Goal: Task Accomplishment & Management: Complete application form

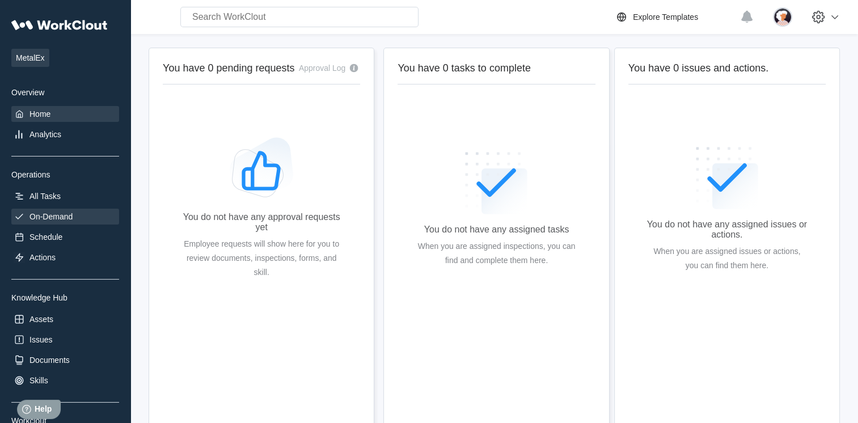
click at [52, 210] on div "On-Demand" at bounding box center [65, 217] width 108 height 16
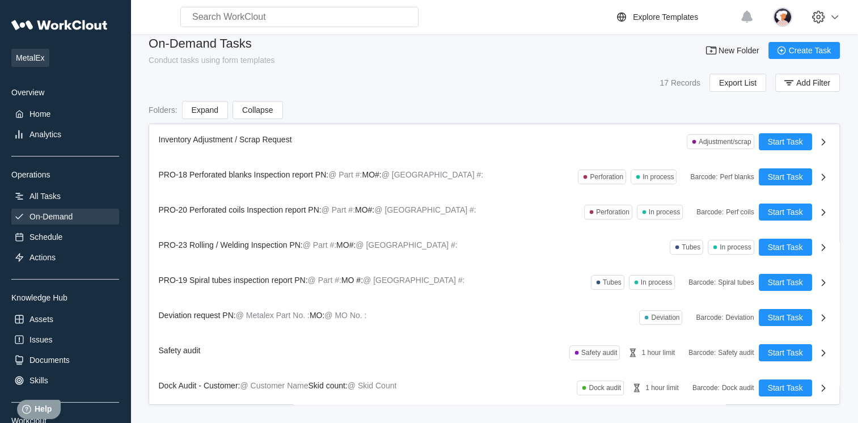
scroll to position [16, 0]
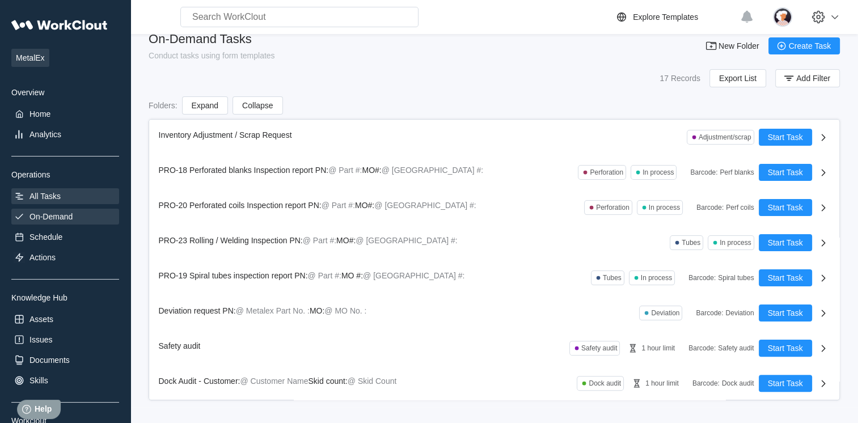
click at [54, 195] on div "All Tasks" at bounding box center [45, 196] width 31 height 9
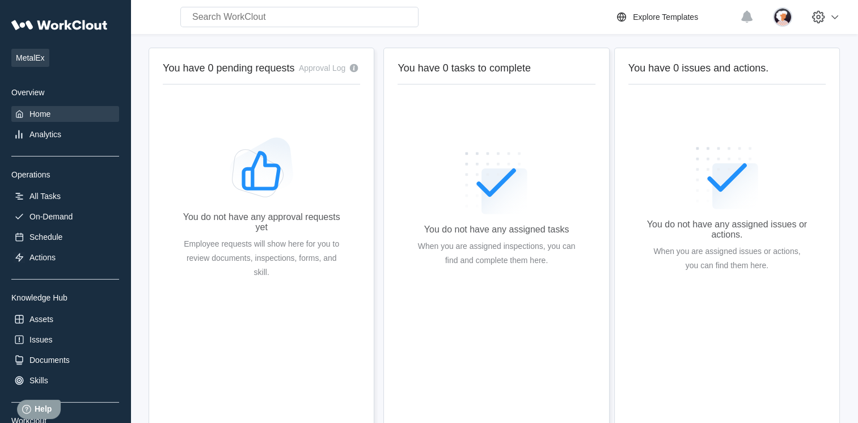
scroll to position [39, 0]
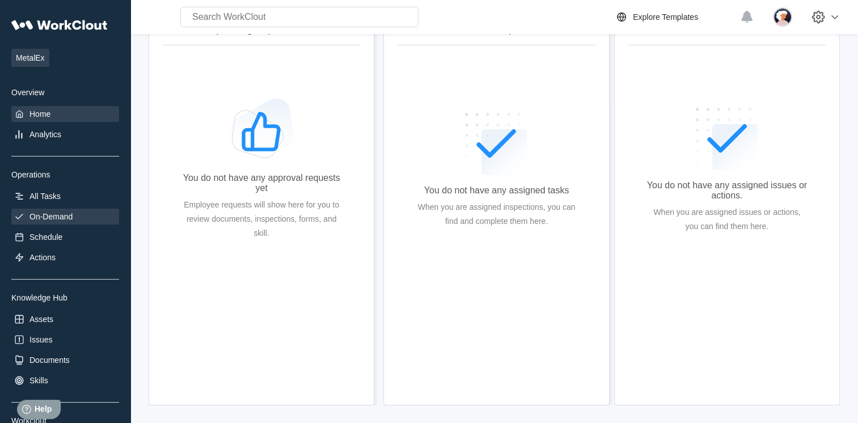
click at [74, 216] on div "On-Demand" at bounding box center [65, 217] width 108 height 16
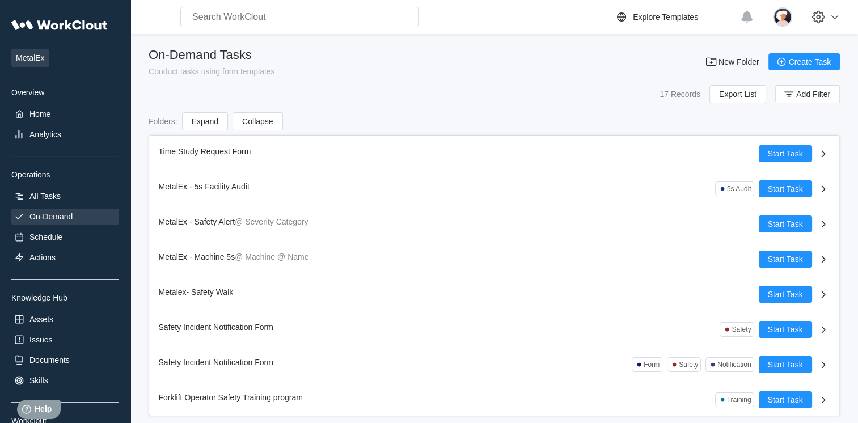
scroll to position [315, 0]
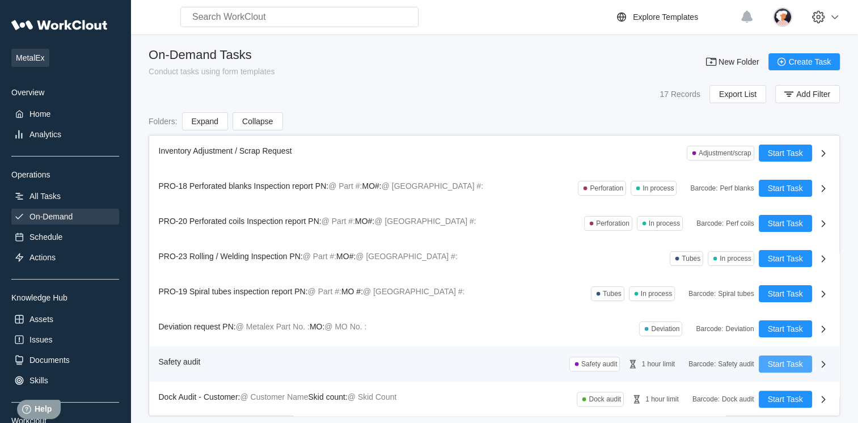
click at [768, 364] on span "Start Task" at bounding box center [785, 364] width 35 height 8
click at [64, 195] on div "All Tasks" at bounding box center [65, 196] width 108 height 16
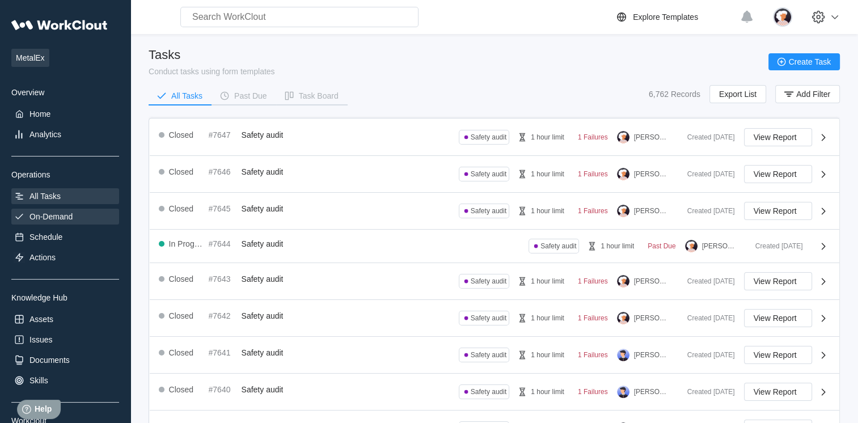
click at [43, 220] on div "On-Demand" at bounding box center [51, 216] width 43 height 9
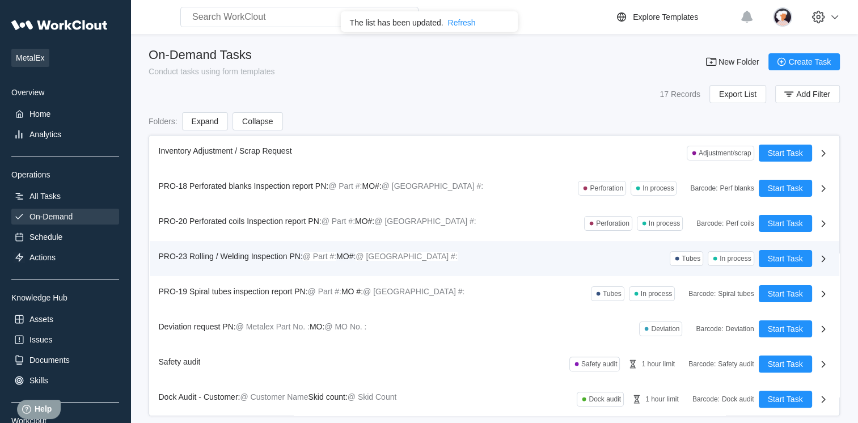
scroll to position [16, 0]
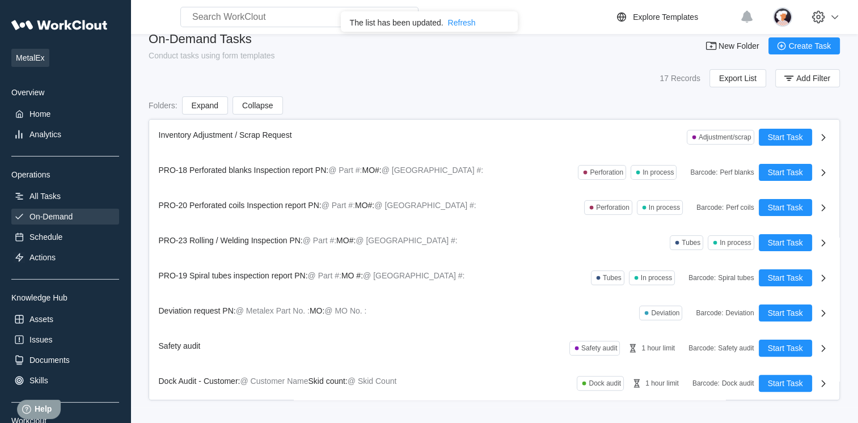
click at [458, 20] on div "Refresh" at bounding box center [462, 22] width 28 height 9
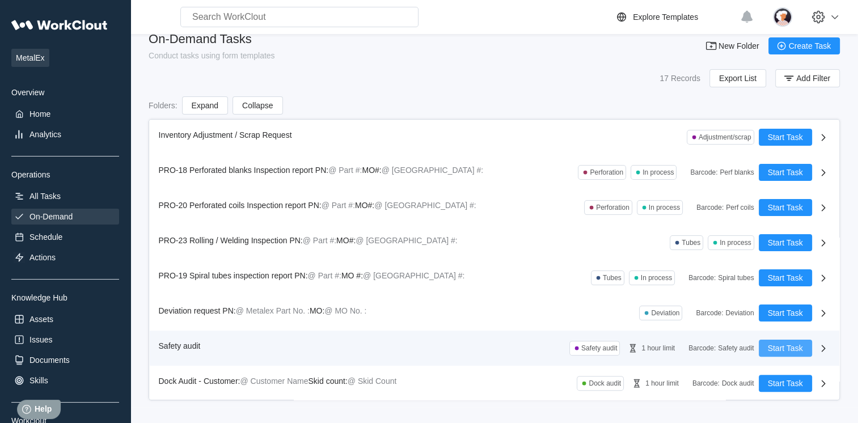
click at [770, 348] on span "Start Task" at bounding box center [785, 348] width 35 height 8
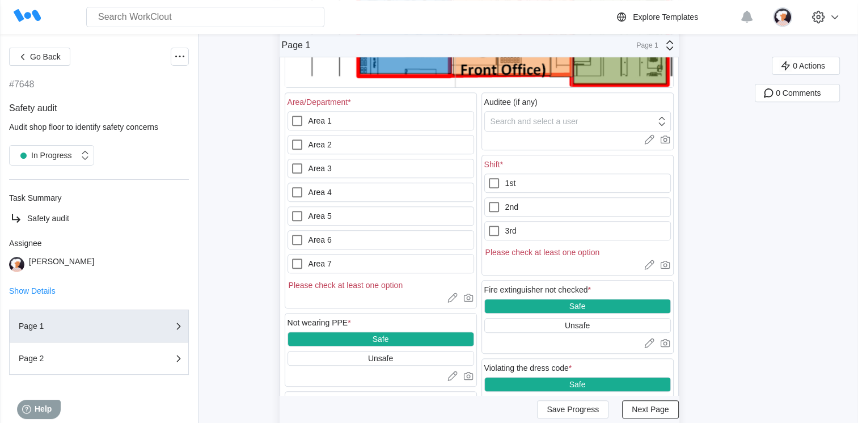
scroll to position [511, 0]
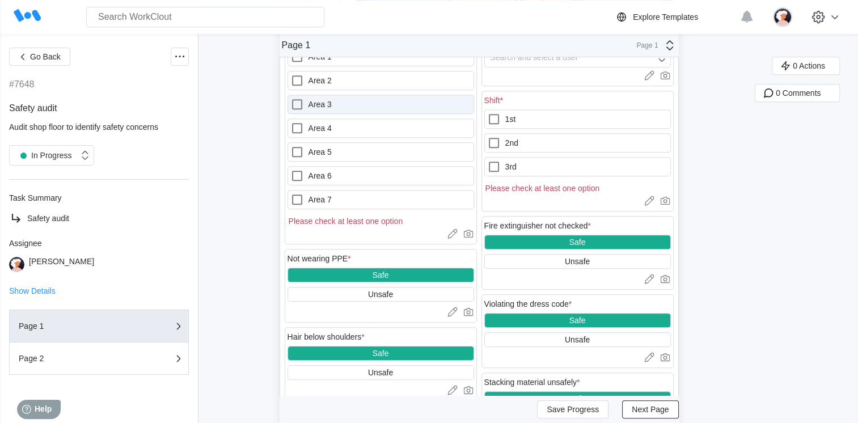
click at [309, 100] on div at bounding box center [299, 105] width 18 height 14
click at [291, 98] on 3 "Area 3" at bounding box center [290, 98] width 1 height 1
checkbox 3 "true"
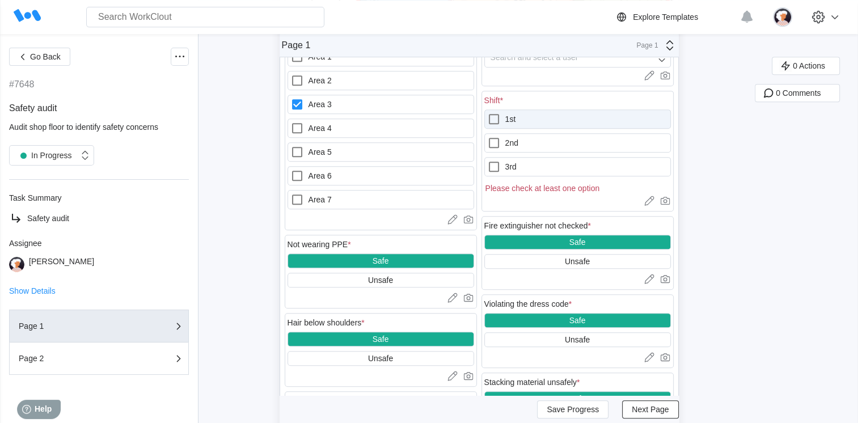
click at [514, 116] on label "1st" at bounding box center [577, 118] width 187 height 19
click at [488, 113] on input "1st" at bounding box center [487, 112] width 1 height 1
checkbox input "true"
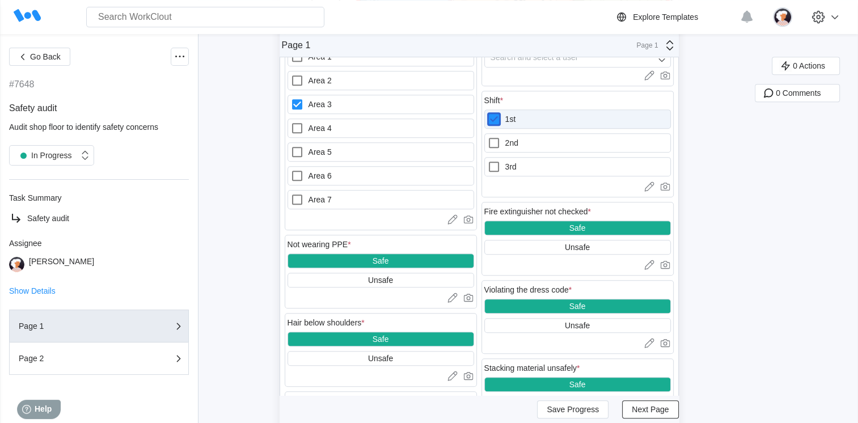
scroll to position [397, 0]
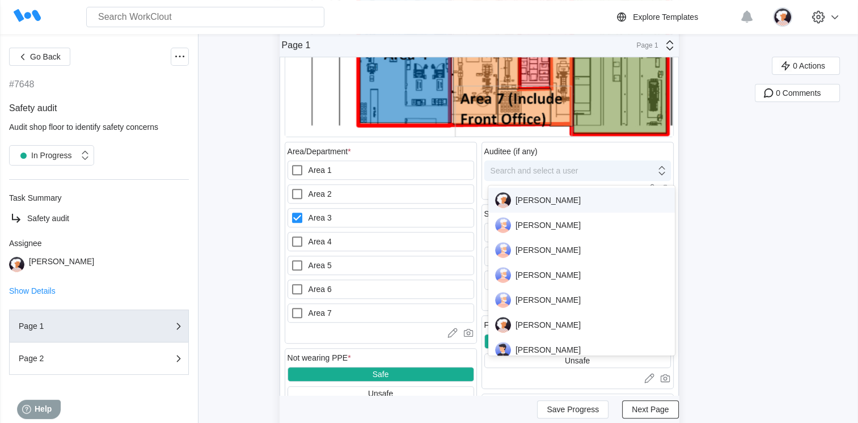
click at [509, 172] on div "Search and select a user" at bounding box center [535, 170] width 88 height 9
click at [511, 203] on img at bounding box center [503, 200] width 16 height 16
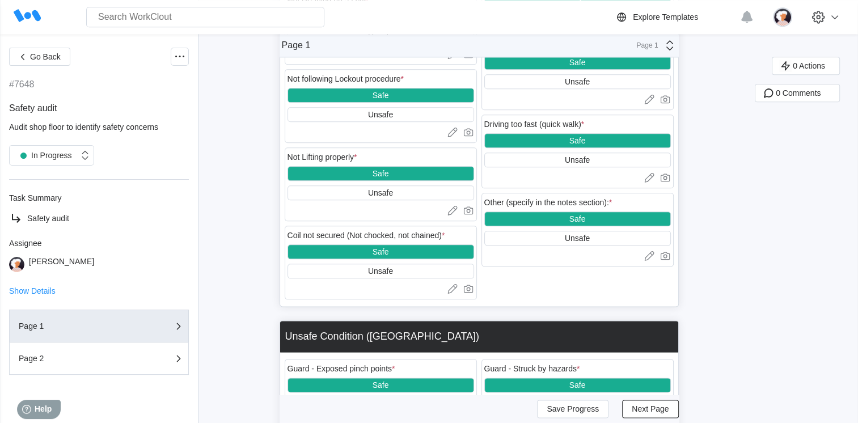
scroll to position [1305, 0]
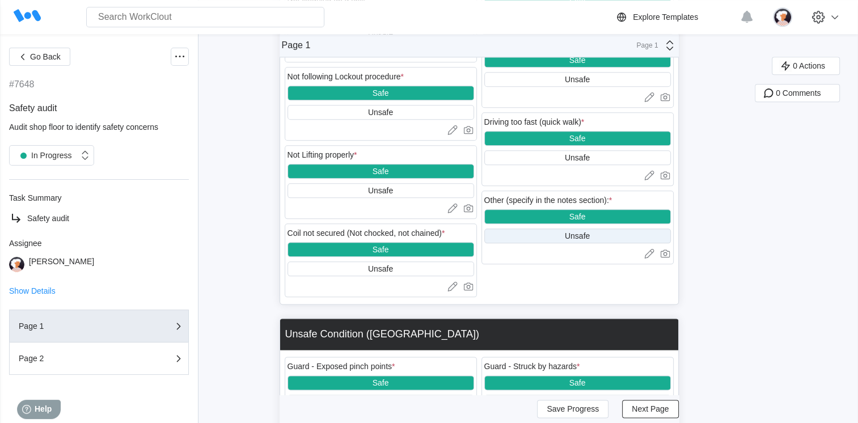
click at [520, 242] on div "Unsafe" at bounding box center [577, 236] width 187 height 15
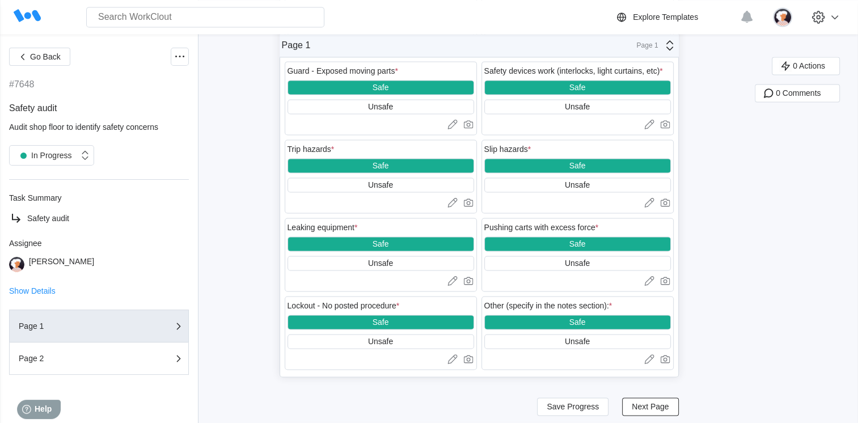
scroll to position [1693, 0]
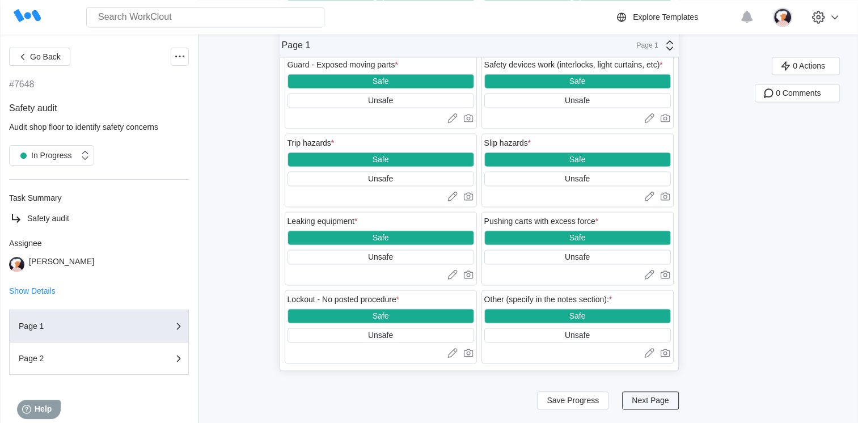
click at [638, 401] on span "Next Page" at bounding box center [650, 401] width 37 height 8
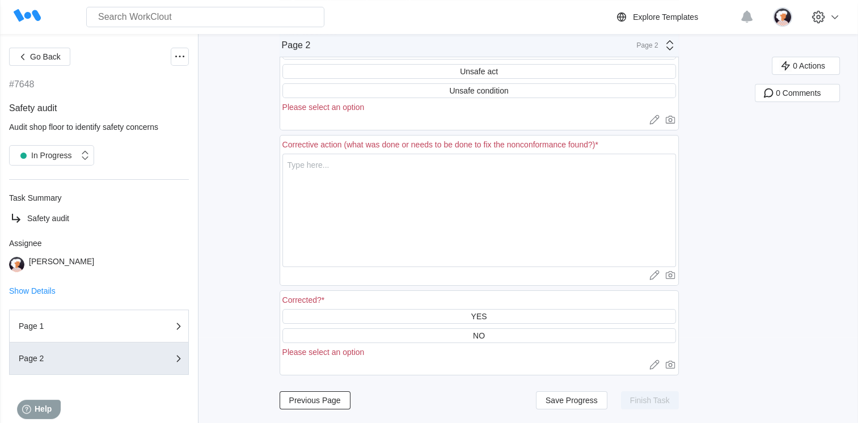
scroll to position [87, 0]
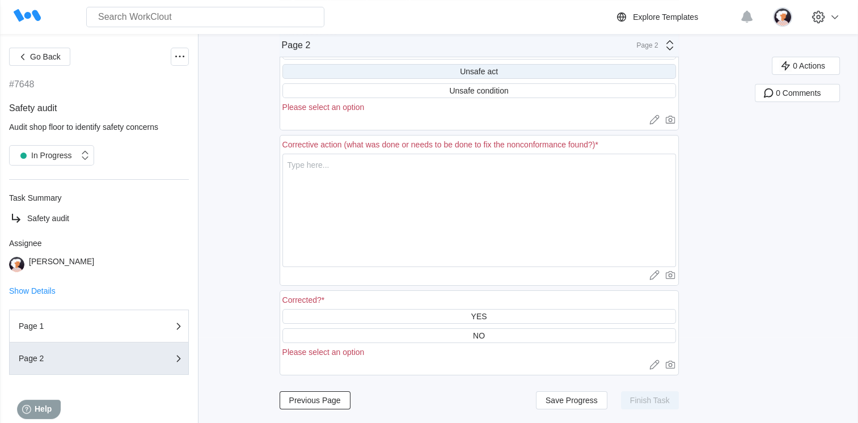
click at [436, 74] on div "Unsafe act" at bounding box center [480, 71] width 394 height 15
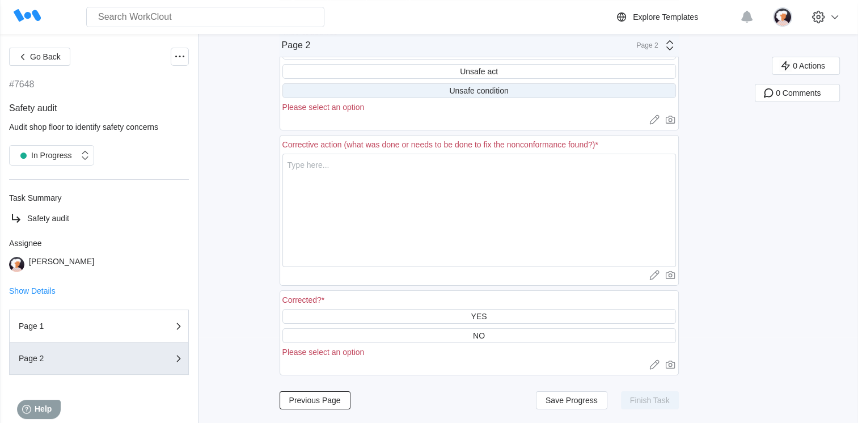
scroll to position [75, 0]
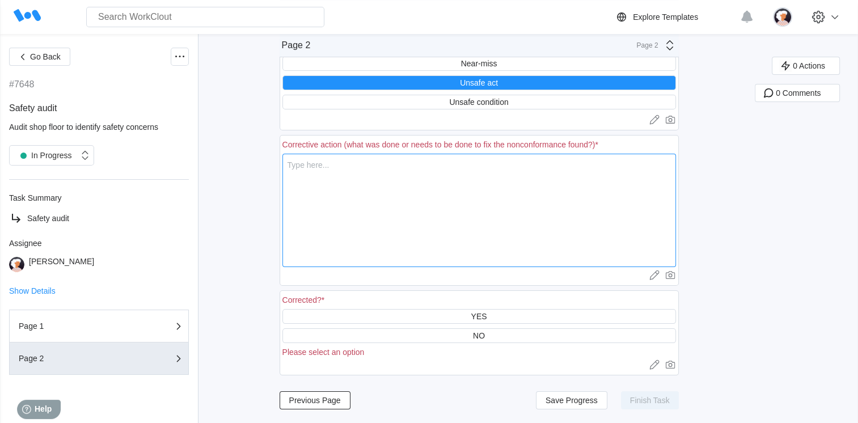
click at [411, 171] on textarea at bounding box center [480, 210] width 394 height 113
type textarea "H"
type textarea "x"
type textarea "Ha"
type textarea "x"
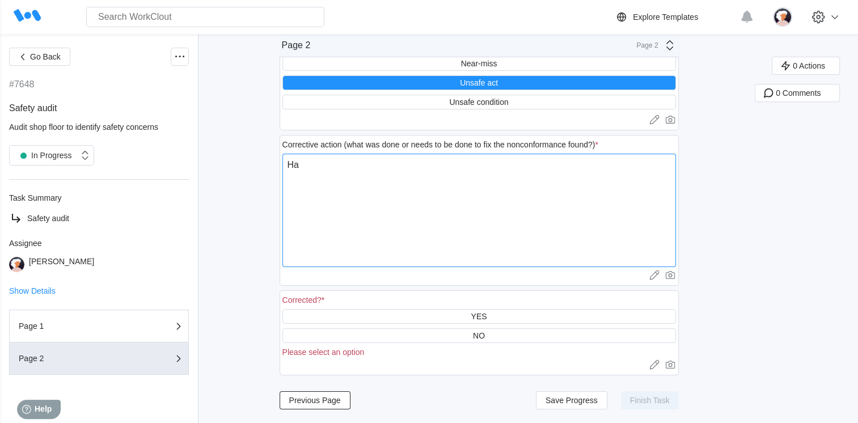
type textarea "Han"
type textarea "x"
type textarea "Hand"
type textarea "x"
type textarea "Handl"
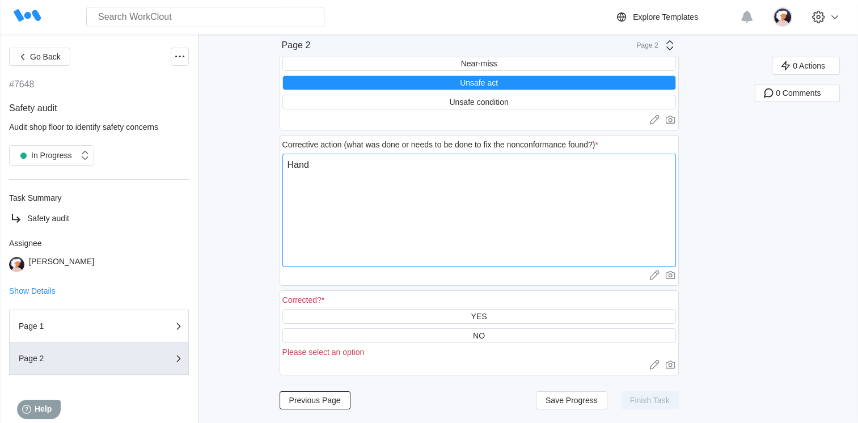
type textarea "x"
type textarea "Handli"
type textarea "x"
type textarea "Handlin"
type textarea "x"
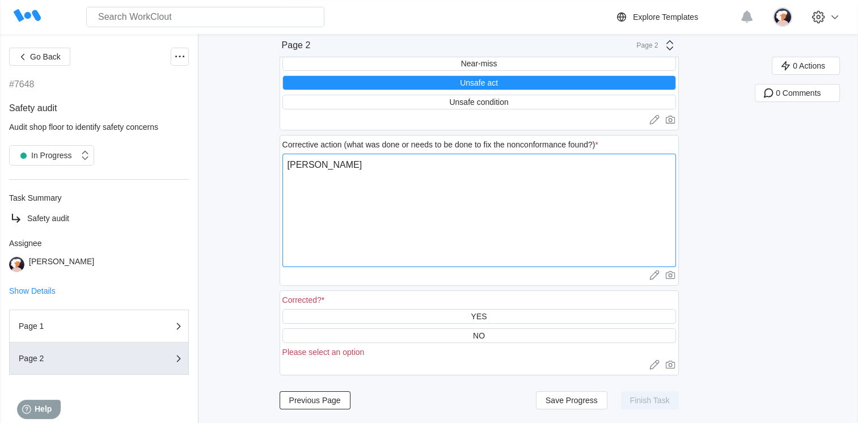
type textarea "Handling"
type textarea "x"
type textarea "Handling"
type textarea "x"
type textarea "Handling t"
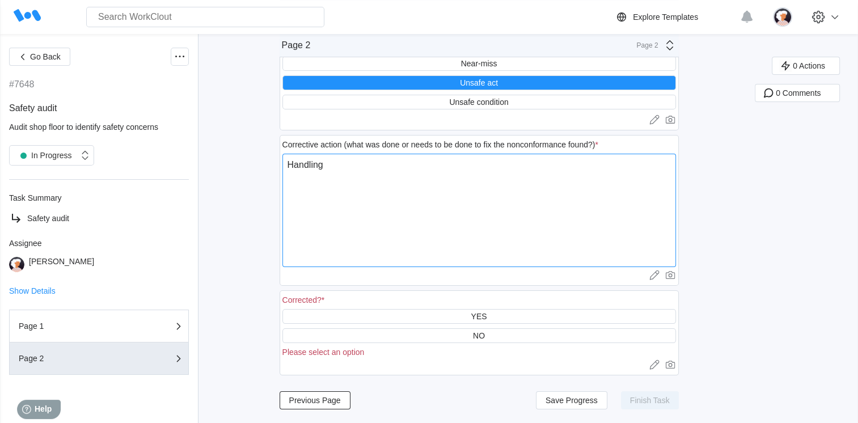
type textarea "x"
type textarea "Handling tu"
type textarea "x"
type textarea "Handling tub"
type textarea "x"
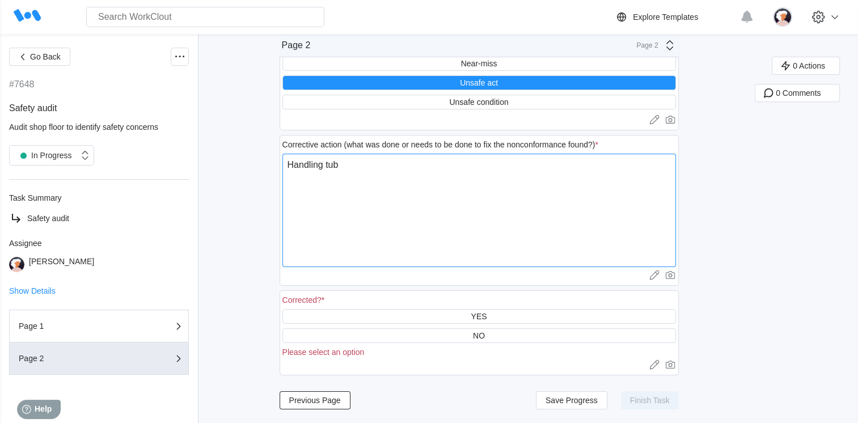
type textarea "Handling tube"
type textarea "x"
type textarea "Handling tubes"
type textarea "x"
type textarea "Handling tubes"
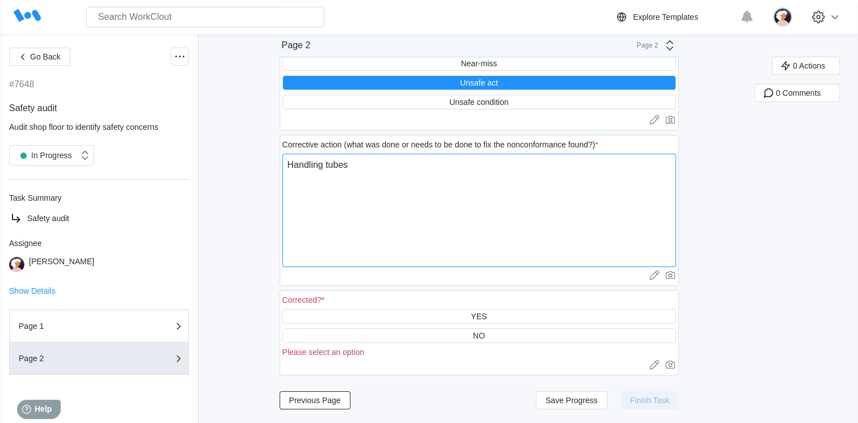
type textarea "x"
type textarea "Handling tubes w"
type textarea "x"
type textarea "Handling tubes wi"
type textarea "x"
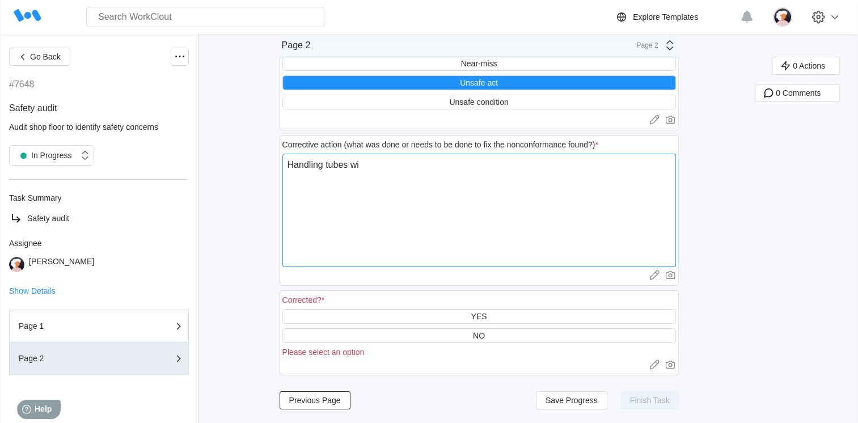
type textarea "Handling tubes wit"
type textarea "x"
type textarea "Handling tubes with"
type textarea "x"
type textarea "Handling tubes witho"
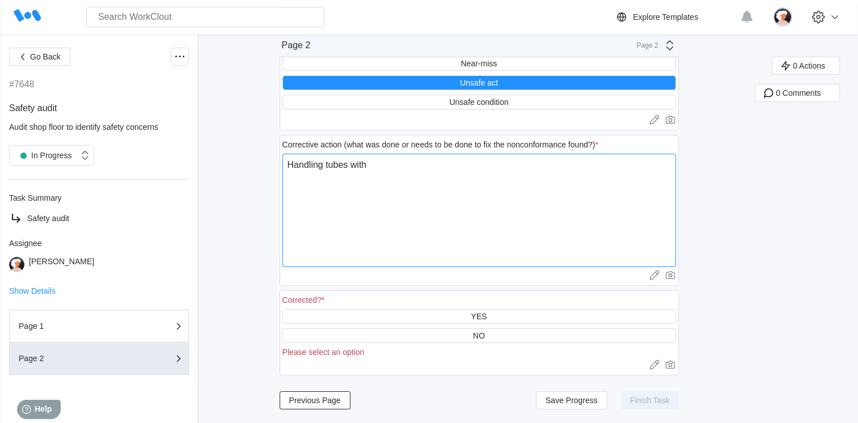
type textarea "x"
type textarea "Handling tubes withou"
type textarea "x"
type textarea "Handling tubes without"
type textarea "x"
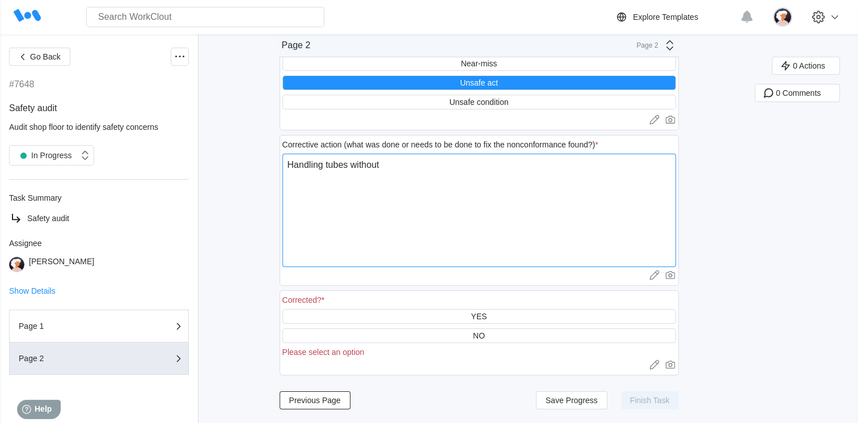
type textarea "Handling tubes without"
type textarea "x"
type textarea "Handling tubes without p"
type textarea "x"
type textarea "Handling tubes without pr"
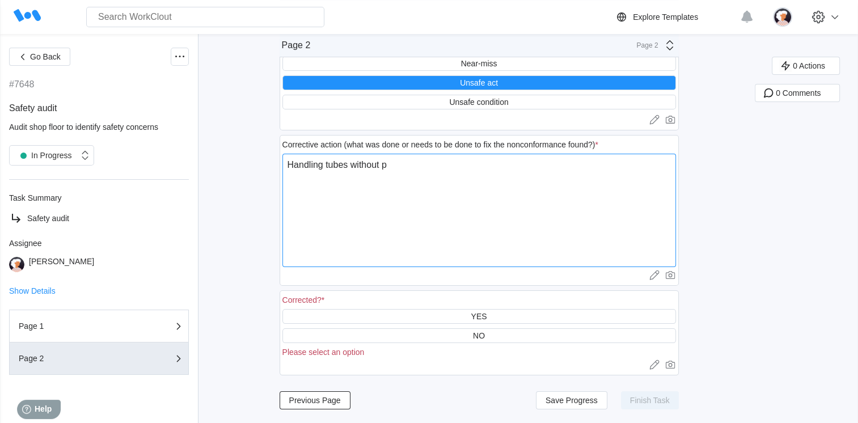
type textarea "x"
type textarea "Handling tubes without pro"
type textarea "x"
type textarea "Handling tubes without prop"
type textarea "x"
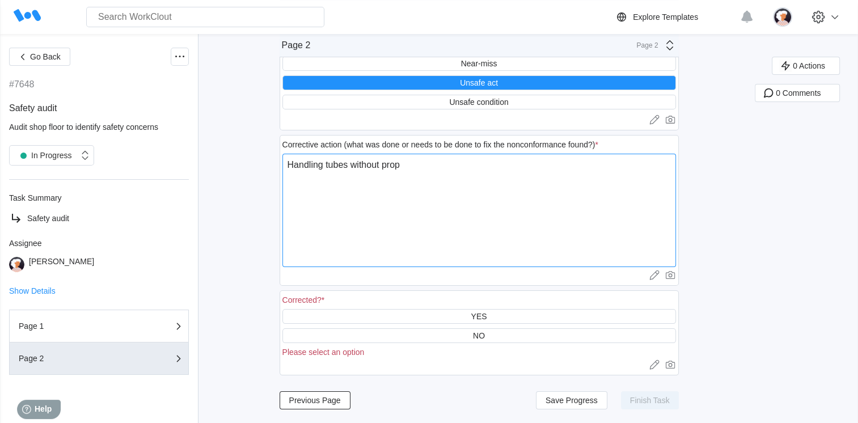
type textarea "Handling tubes without prope"
type textarea "x"
type textarea "Handling tubes without proper"
type textarea "x"
type textarea "Handling tubes without proper"
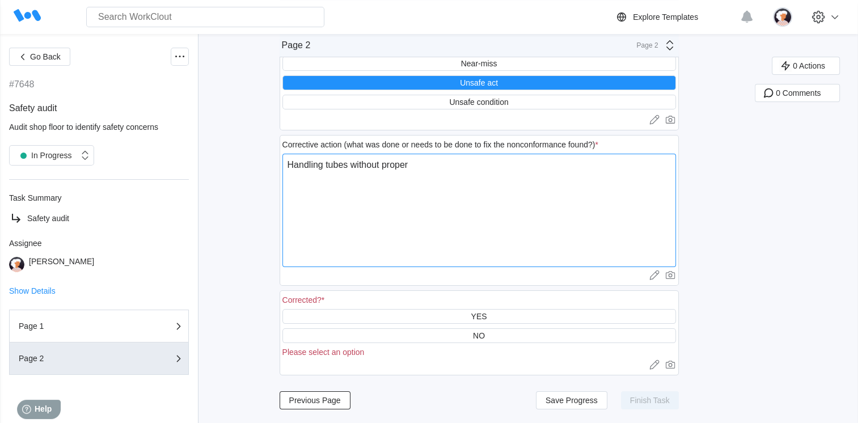
type textarea "x"
type textarea "Handling tubes without proper P"
type textarea "x"
type textarea "Handling tubes without proper PP"
type textarea "x"
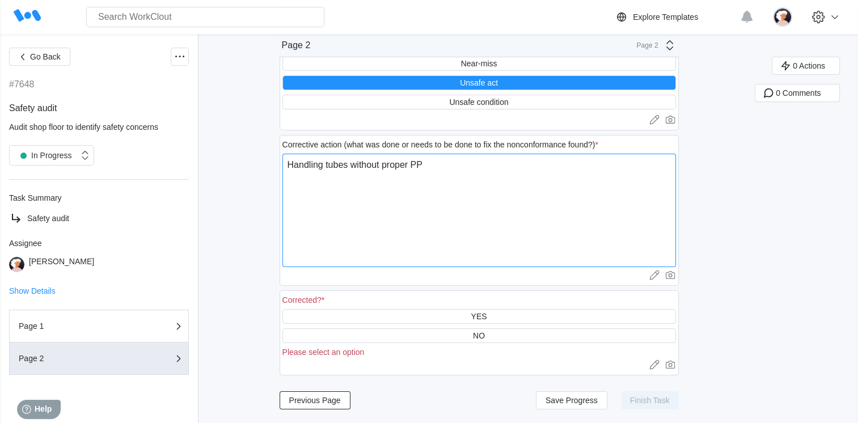
type textarea "Handling tubes without proper PPE"
type textarea "x"
type textarea "Handling tubes without proper PPE."
type textarea "x"
type textarea "Handling tubes without proper PPE."
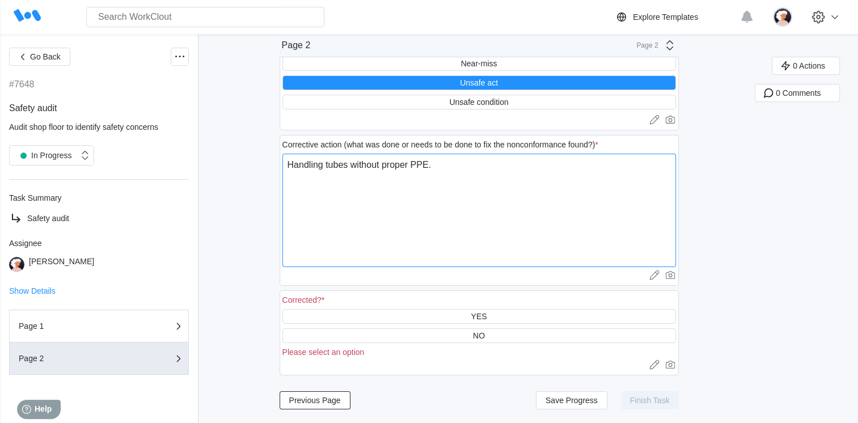
type textarea "x"
type textarea "Handling tubes without proper PPE. I"
type textarea "x"
type textarea "Handling tubes without proper PPE. In"
type textarea "x"
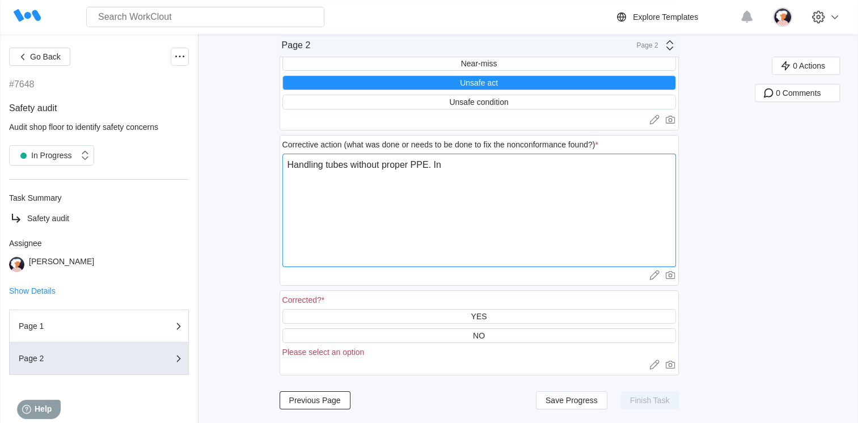
type textarea "Handling tubes without proper PPE. Ins"
type textarea "x"
type textarea "Handling tubes without proper PPE. Inst"
type textarea "x"
type textarea "Handling tubes without proper PPE. Instr"
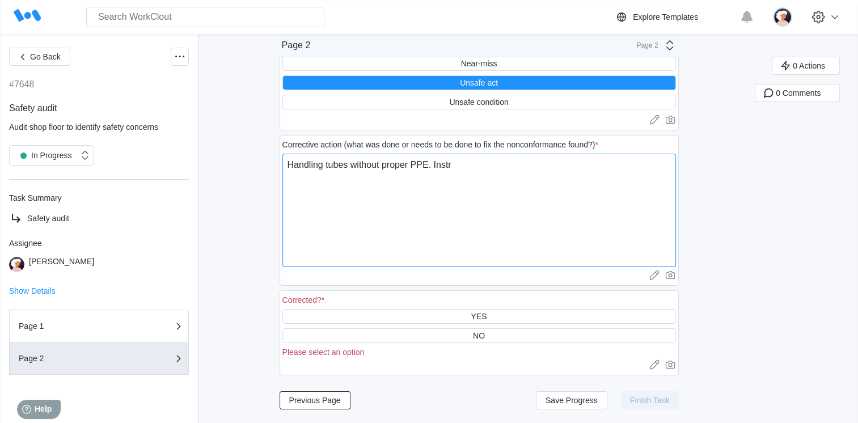
type textarea "x"
type textarea "Handling tubes without proper PPE. Instru"
type textarea "x"
type textarea "Handling tubes without proper PPE. Instruc"
type textarea "x"
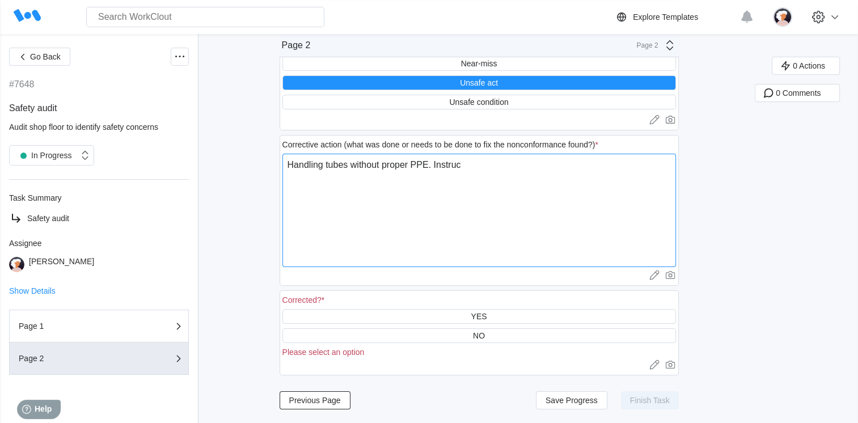
type textarea "Handling tubes without proper PPE. Instruct"
type textarea "x"
type textarea "Handling tubes without proper PPE. Instructe"
type textarea "x"
type textarea "Handling tubes without proper PPE. Instructed"
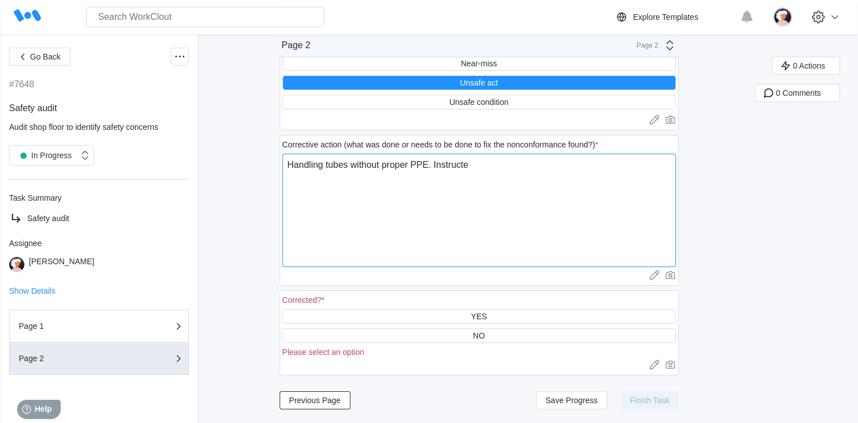
type textarea "x"
type textarea "Handling tubes without proper PPE. Instructe"
type textarea "x"
type textarea "Handling tubes without proper PPE. Instruct"
type textarea "x"
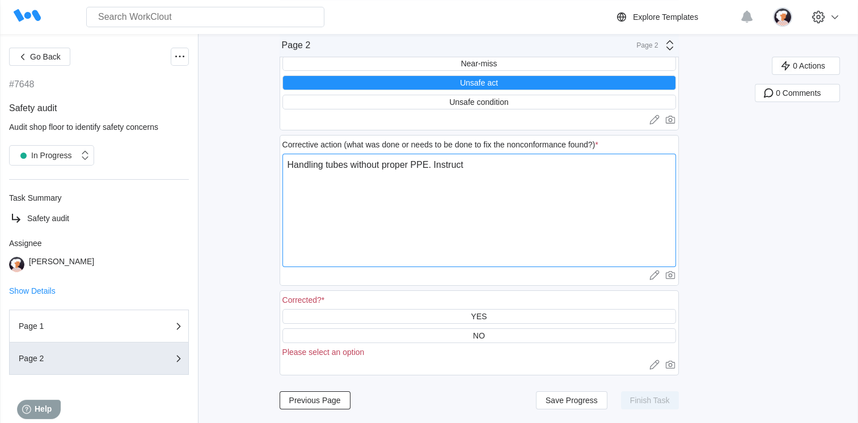
type textarea "Handling tubes without proper PPE. Instruc"
type textarea "x"
type textarea "Handling tubes without proper PPE. Instru"
type textarea "x"
type textarea "Handling tubes without proper PPE. Instr"
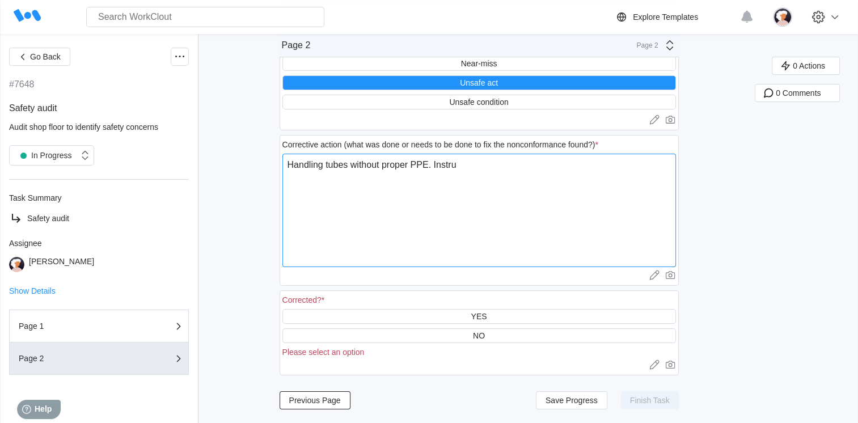
type textarea "x"
type textarea "Handling tubes without proper PPE. Inst"
type textarea "x"
type textarea "Handling tubes without proper PPE. Ins"
type textarea "x"
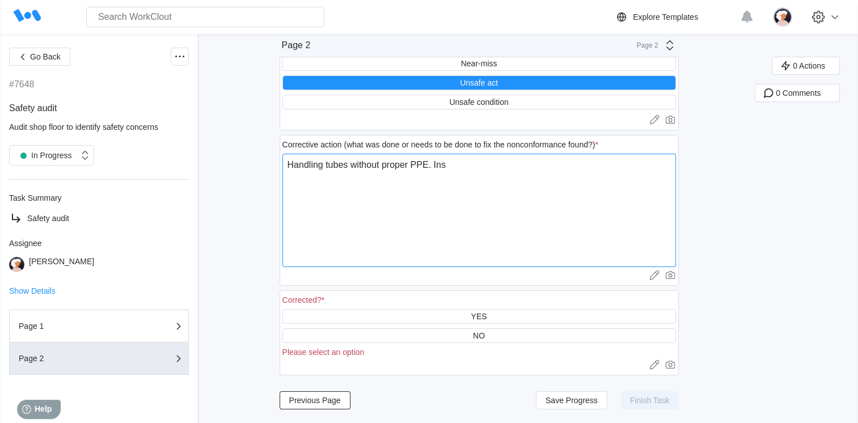
type textarea "Handling tubes without proper PPE. In"
type textarea "x"
type textarea "Handling tubes without proper PPE. I"
type textarea "x"
type textarea "Handling tubes without proper PPE."
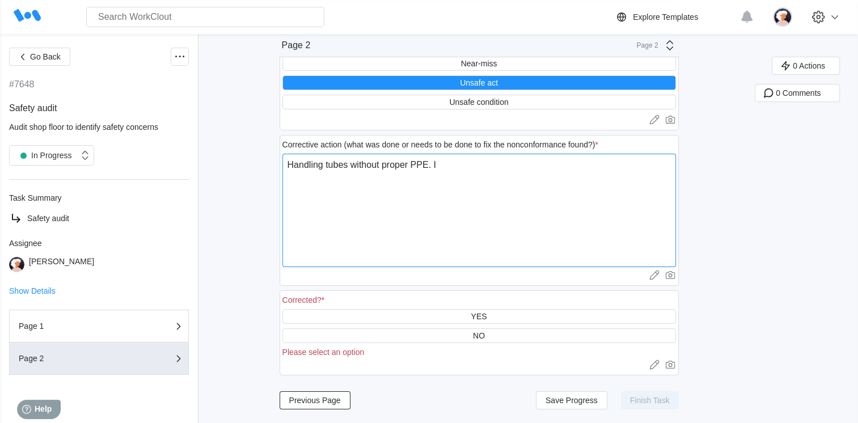
type textarea "x"
type textarea "Handling tubes without proper PPE. H"
type textarea "x"
type textarea "Handling tubes without proper PPE. Ha"
type textarea "x"
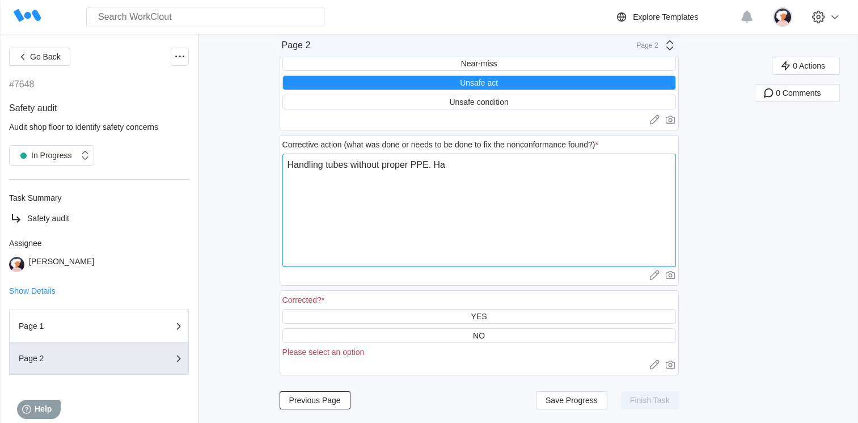
type textarea "Handling tubes without proper PPE. Had"
type textarea "x"
type textarea "Handling tubes without proper PPE. Had"
type textarea "x"
type textarea "Handling tubes without proper PPE. Had t"
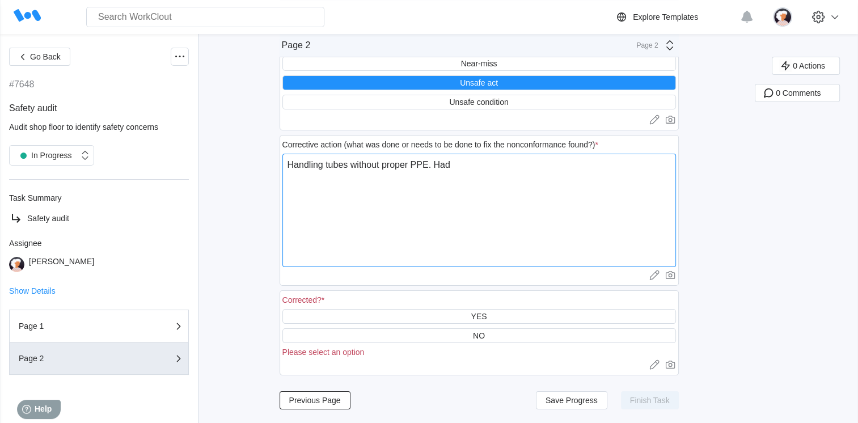
type textarea "x"
type textarea "Handling tubes without proper PPE. Had"
type textarea "x"
type textarea "Handling tubes without proper PPE. Had e"
type textarea "x"
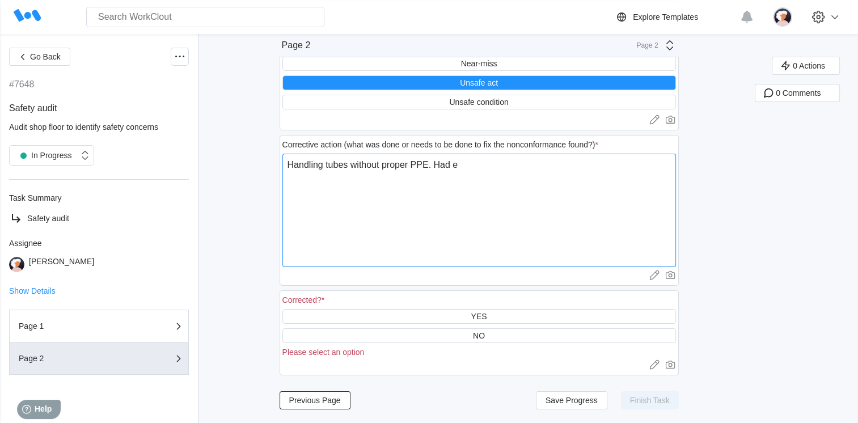
type textarea "Handling tubes without proper PPE. Had en"
type textarea "x"
type textarea "Handling tubes without proper PPE. Had ent"
type textarea "x"
type textarea "Handling tubes without proper PPE. Had enti"
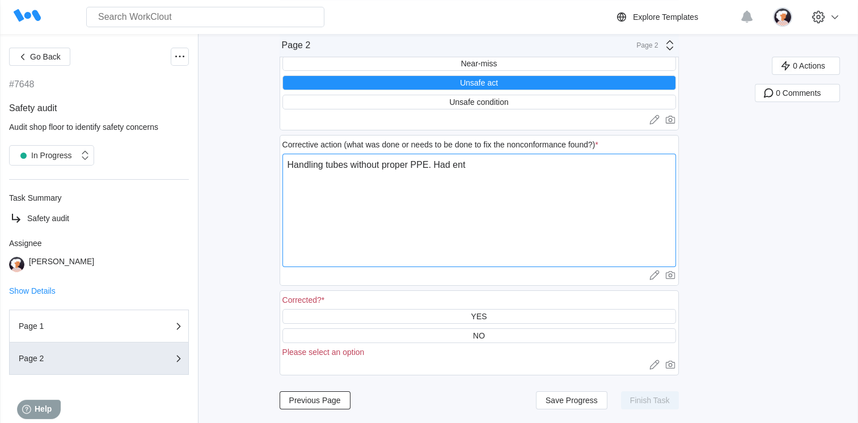
type textarea "x"
type textarea "Handling tubes without proper PPE. Had entir"
type textarea "x"
type textarea "Handling tubes without proper PPE. Had entire"
type textarea "x"
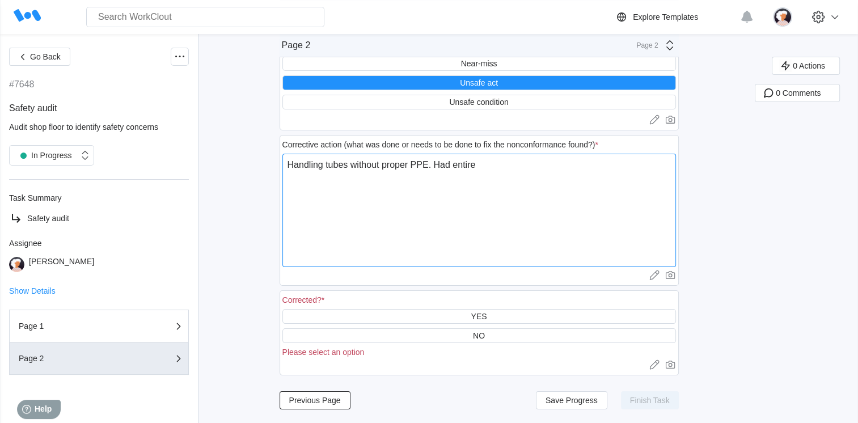
type textarea "Handling tubes without proper PPE. Had entire"
type textarea "x"
type textarea "Handling tubes without proper PPE. Had entire d"
type textarea "x"
type textarea "Handling tubes without proper PPE. Had entire de"
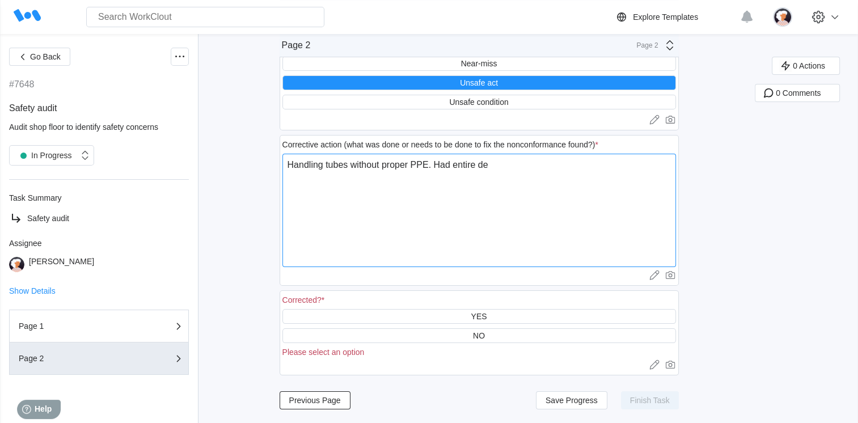
type textarea "x"
type textarea "Handling tubes without proper PPE. Had entire dep"
type textarea "x"
type textarea "Handling tubes without proper PPE. Had entire depa"
type textarea "x"
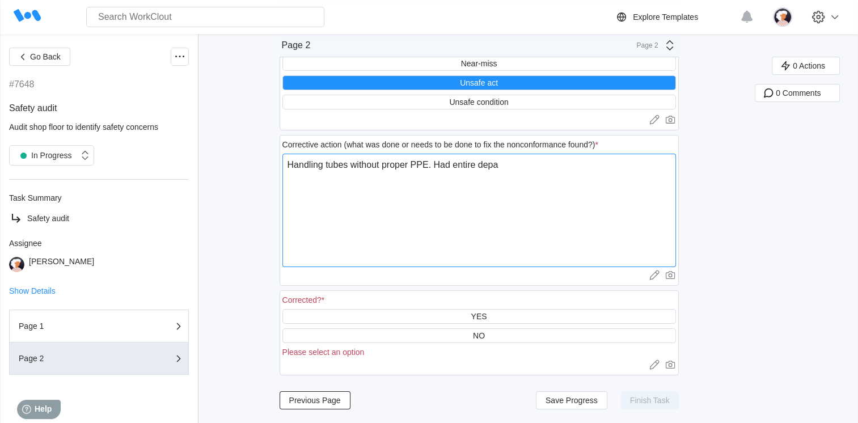
type textarea "Handling tubes without proper PPE. Had entire depar"
type textarea "x"
type textarea "Handling tubes without proper PPE. Had entire depart"
type textarea "x"
type textarea "Handling tubes without proper PPE. Had entire departm"
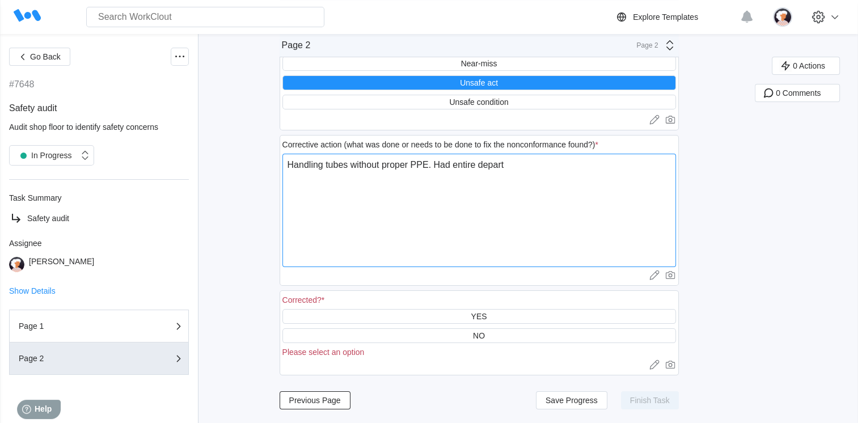
type textarea "x"
type textarea "Handling tubes without proper PPE. Had entire departme"
type textarea "x"
type textarea "Handling tubes without proper PPE. Had entire departmen"
type textarea "x"
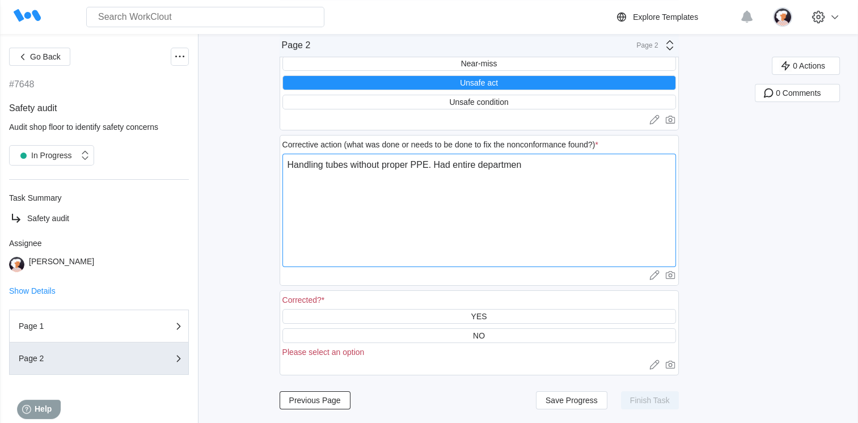
type textarea "Handling tubes without proper PPE. Had entire department"
type textarea "x"
type textarea "Handling tubes without proper PPE. Had entire department"
type textarea "x"
type textarea "Handling tubes without proper PPE. Had entire department s"
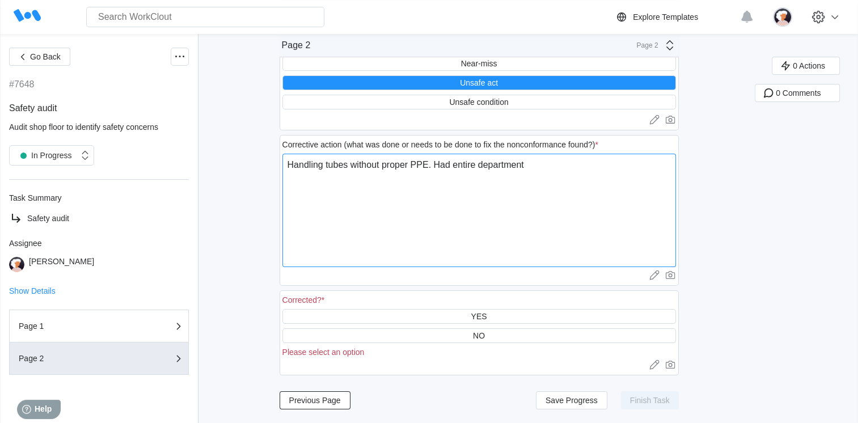
type textarea "x"
type textarea "Handling tubes without proper PPE. Had entire department si"
type textarea "x"
type textarea "Handling tubes without proper PPE. Had entire department sig"
type textarea "x"
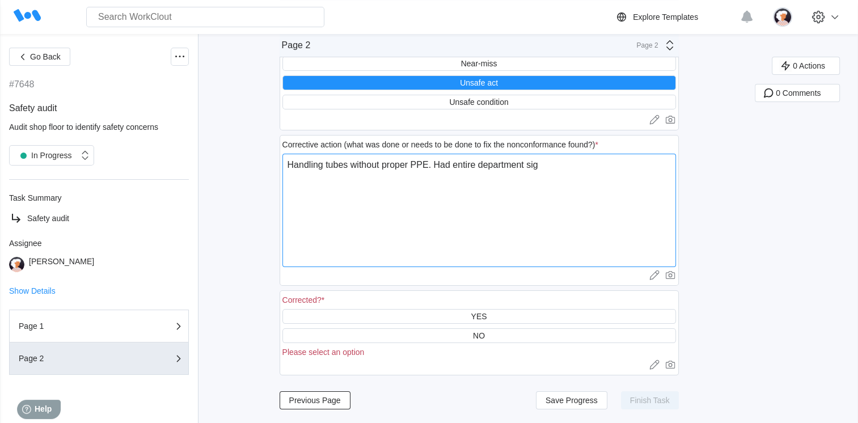
type textarea "Handling tubes without proper PPE. Had entire department sign"
type textarea "x"
type textarea "Handling tubes without proper PPE. Had entire department sign"
type textarea "x"
type textarea "Handling tubes without proper PPE. Had entire department sign a"
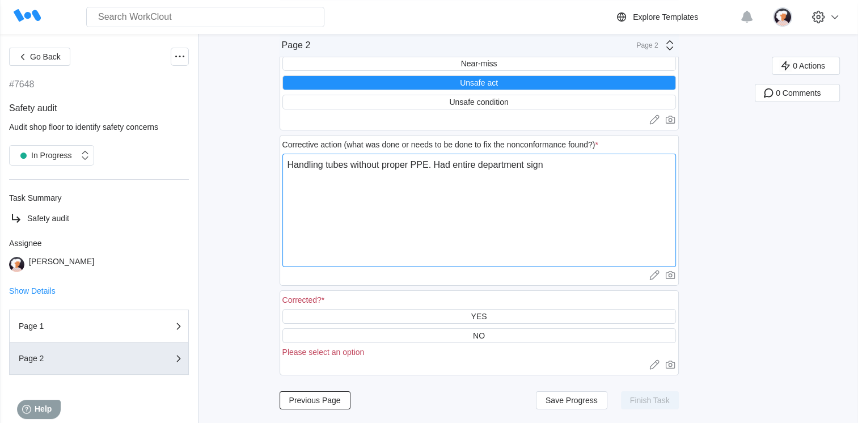
type textarea "x"
type textarea "Handling tubes without proper PPE. Had entire department sign a"
type textarea "x"
type textarea "Handling tubes without proper PPE. Had entire department sign a t"
type textarea "x"
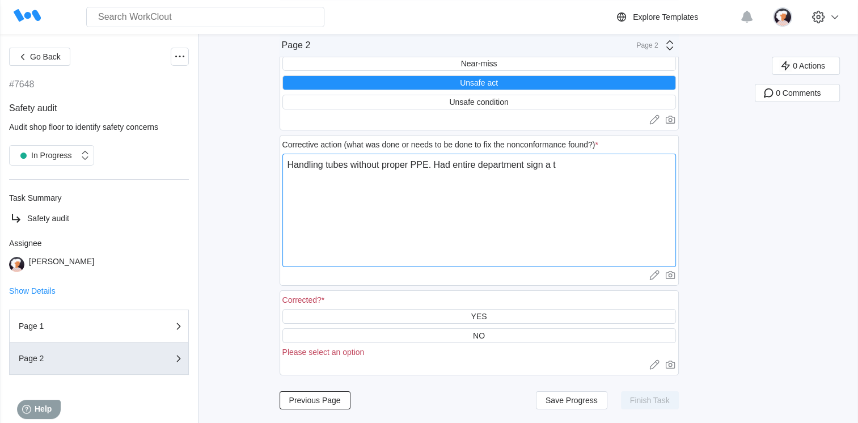
type textarea "Handling tubes without proper PPE. Had entire department sign a tr"
type textarea "x"
type textarea "Handling tubes without proper PPE. Had entire department sign a tra"
type textarea "x"
type textarea "Handling tubes without proper PPE. Had entire department sign a trai"
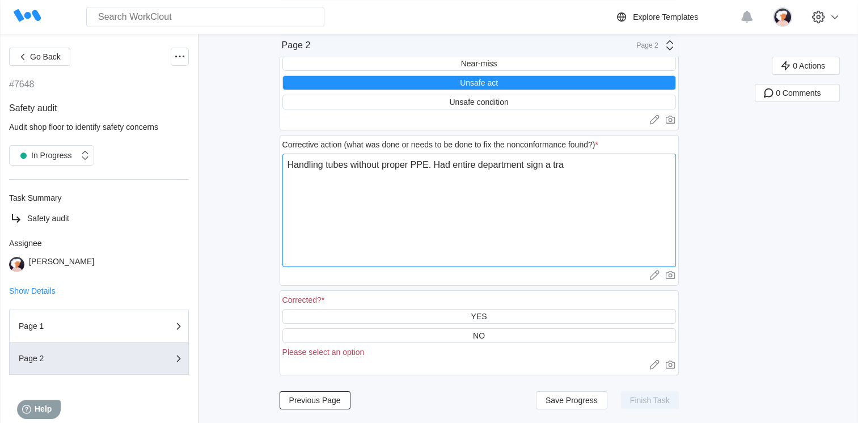
type textarea "x"
type textarea "Handling tubes without proper PPE. Had entire department sign a train"
type textarea "x"
type textarea "Handling tubes without proper PPE. Had entire department sign a traini"
type textarea "x"
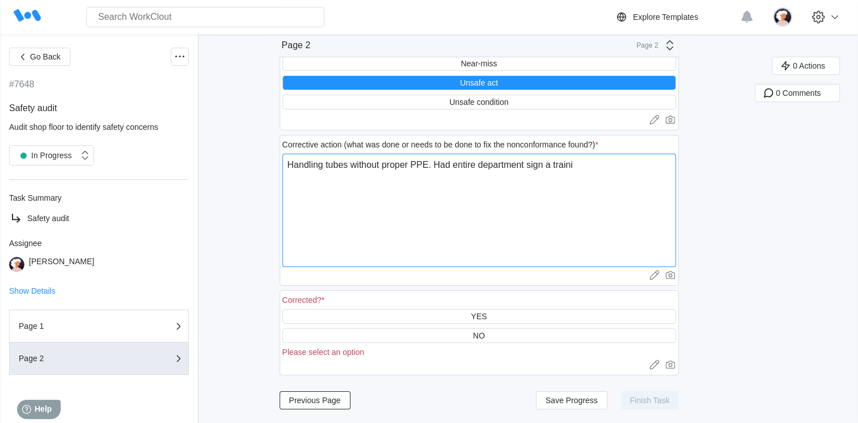
type textarea "Handling tubes without proper PPE. Had entire department sign a trainin"
type textarea "x"
type textarea "Handling tubes without proper PPE. Had entire department sign a training"
type textarea "x"
type textarea "Handling tubes without proper PPE. Had entire department sign a training"
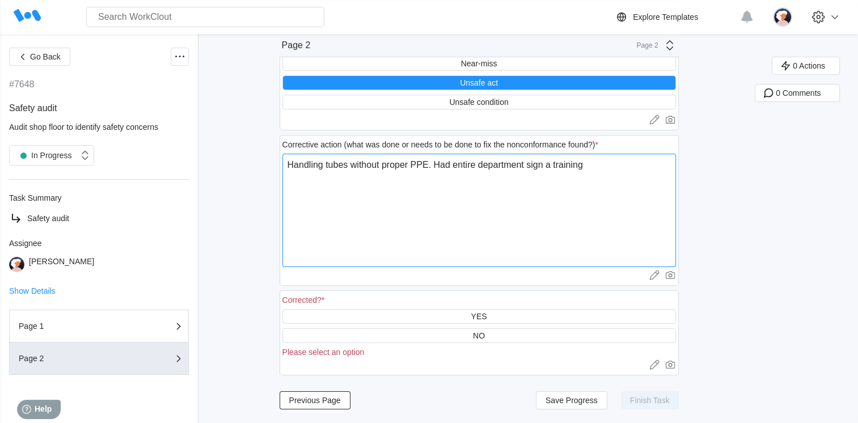
type textarea "x"
type textarea "Handling tubes without proper PPE. Had entire department sign a training r"
type textarea "x"
type textarea "Handling tubes without proper PPE. Had entire department sign a training re"
type textarea "x"
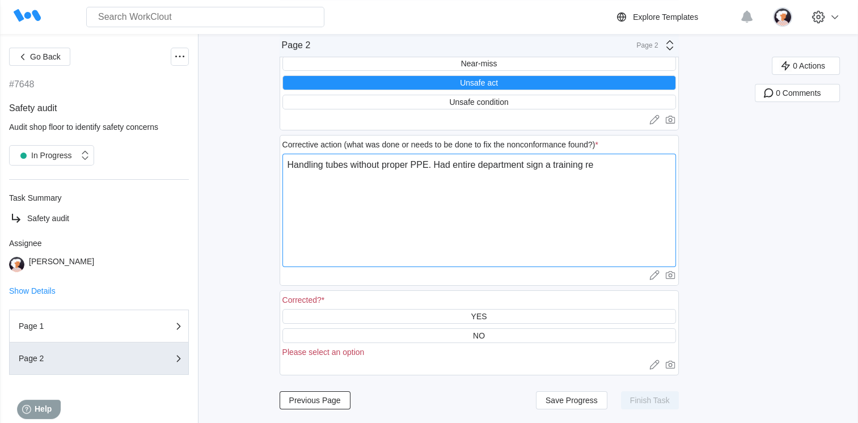
type textarea "Handling tubes without proper PPE. Had entire department sign a training rec"
type textarea "x"
type textarea "Handling tubes without proper PPE. Had entire department sign a training reco"
type textarea "x"
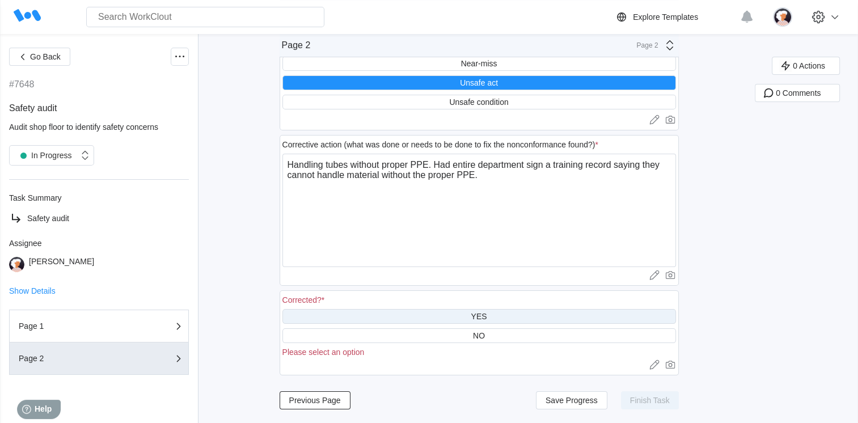
click at [465, 311] on div "YES" at bounding box center [480, 316] width 394 height 15
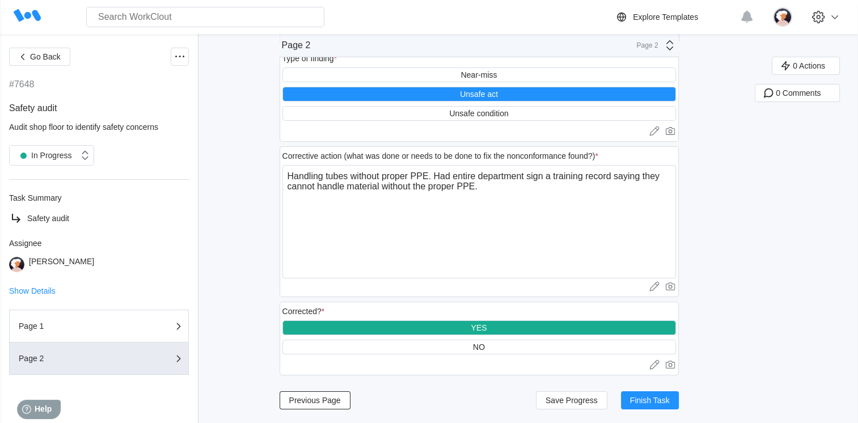
scroll to position [64, 0]
click at [663, 403] on span "Finish Task" at bounding box center [650, 401] width 40 height 8
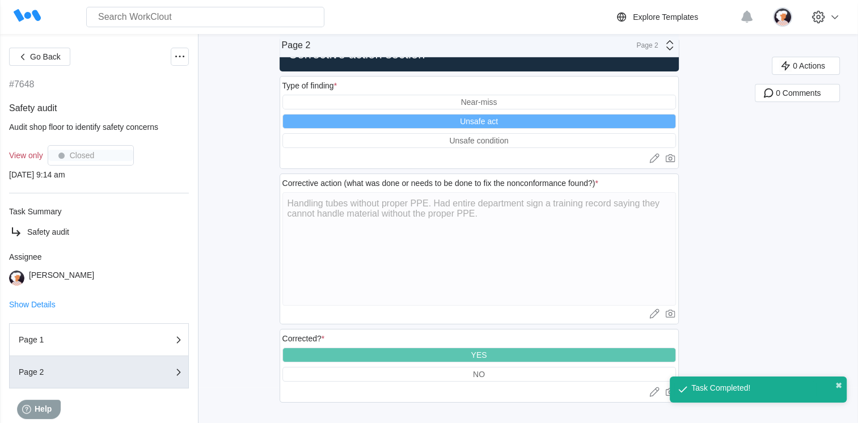
scroll to position [36, 0]
